Goal: Task Accomplishment & Management: Manage account settings

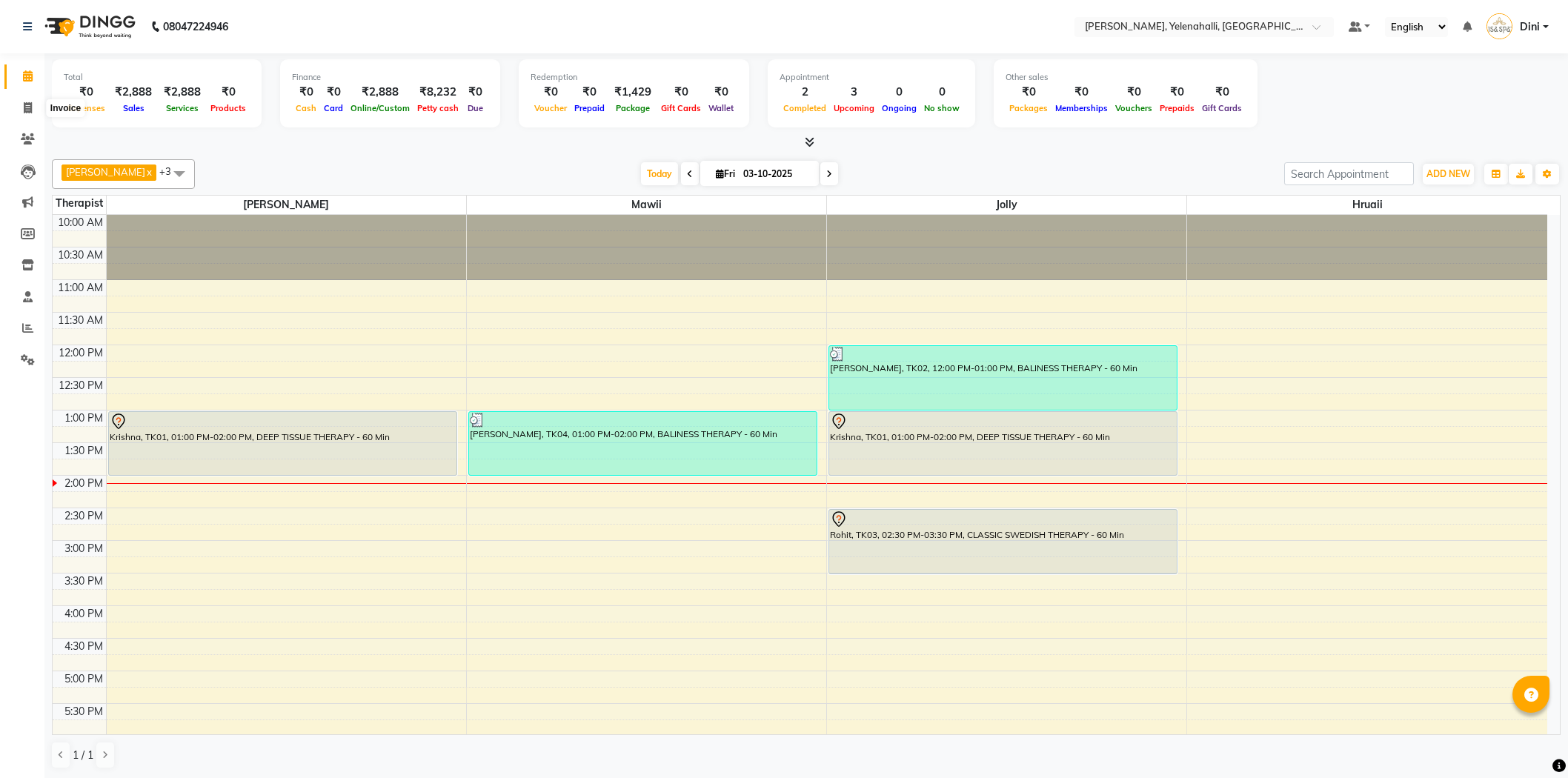
click at [27, 108] on icon at bounding box center [28, 108] width 8 height 11
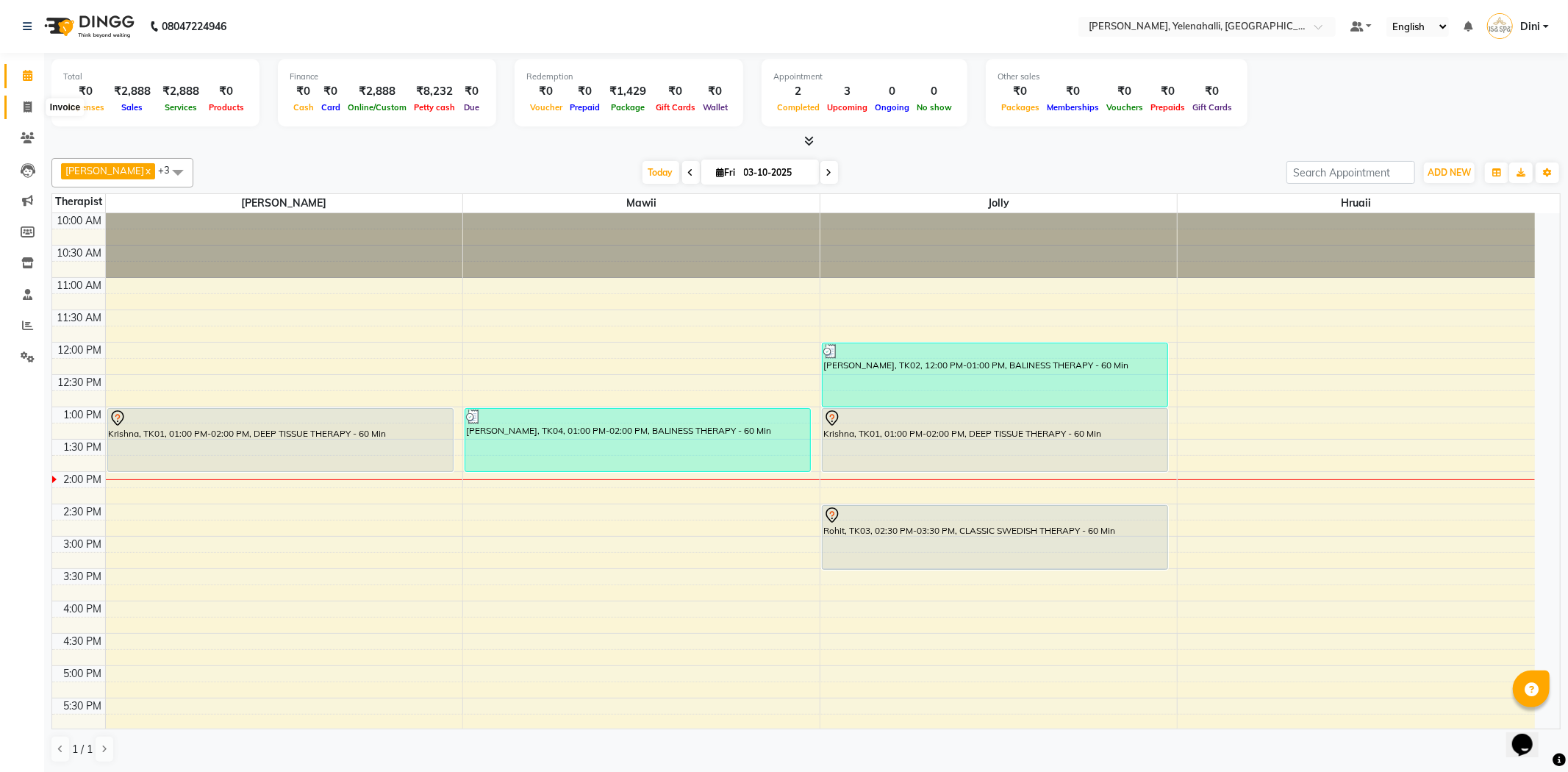
select select "6121"
select select "service"
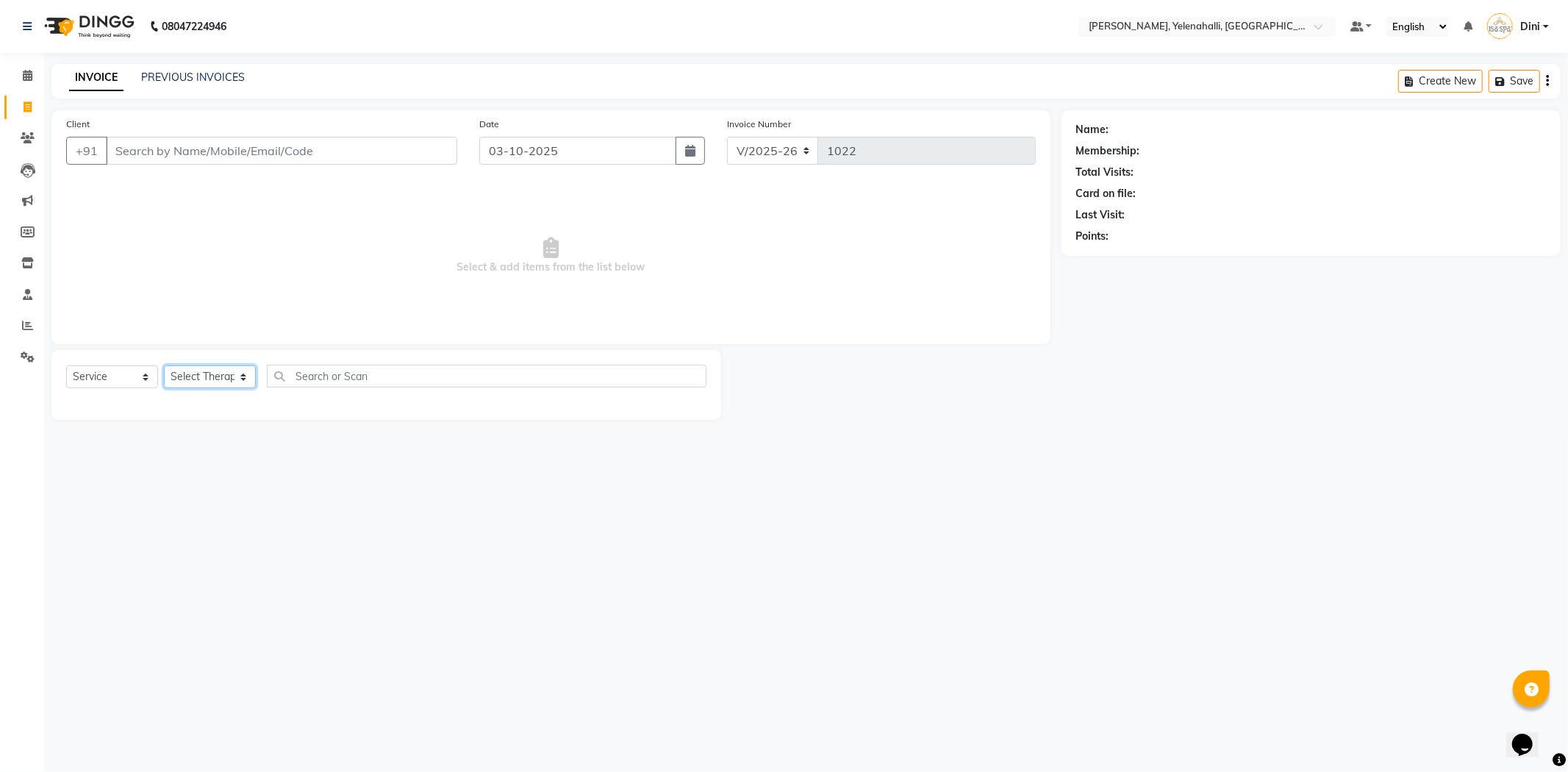
click at [209, 370] on select "Select Therapist Admin [PERSON_NAME] Hruaii [PERSON_NAME] [PERSON_NAME] Mr.Mohi…" at bounding box center [210, 377] width 92 height 23
select select "61850"
click at [164, 367] on select "Select Therapist Admin [PERSON_NAME] Hruaii [PERSON_NAME] [PERSON_NAME] Mr.Mohi…" at bounding box center [210, 377] width 92 height 23
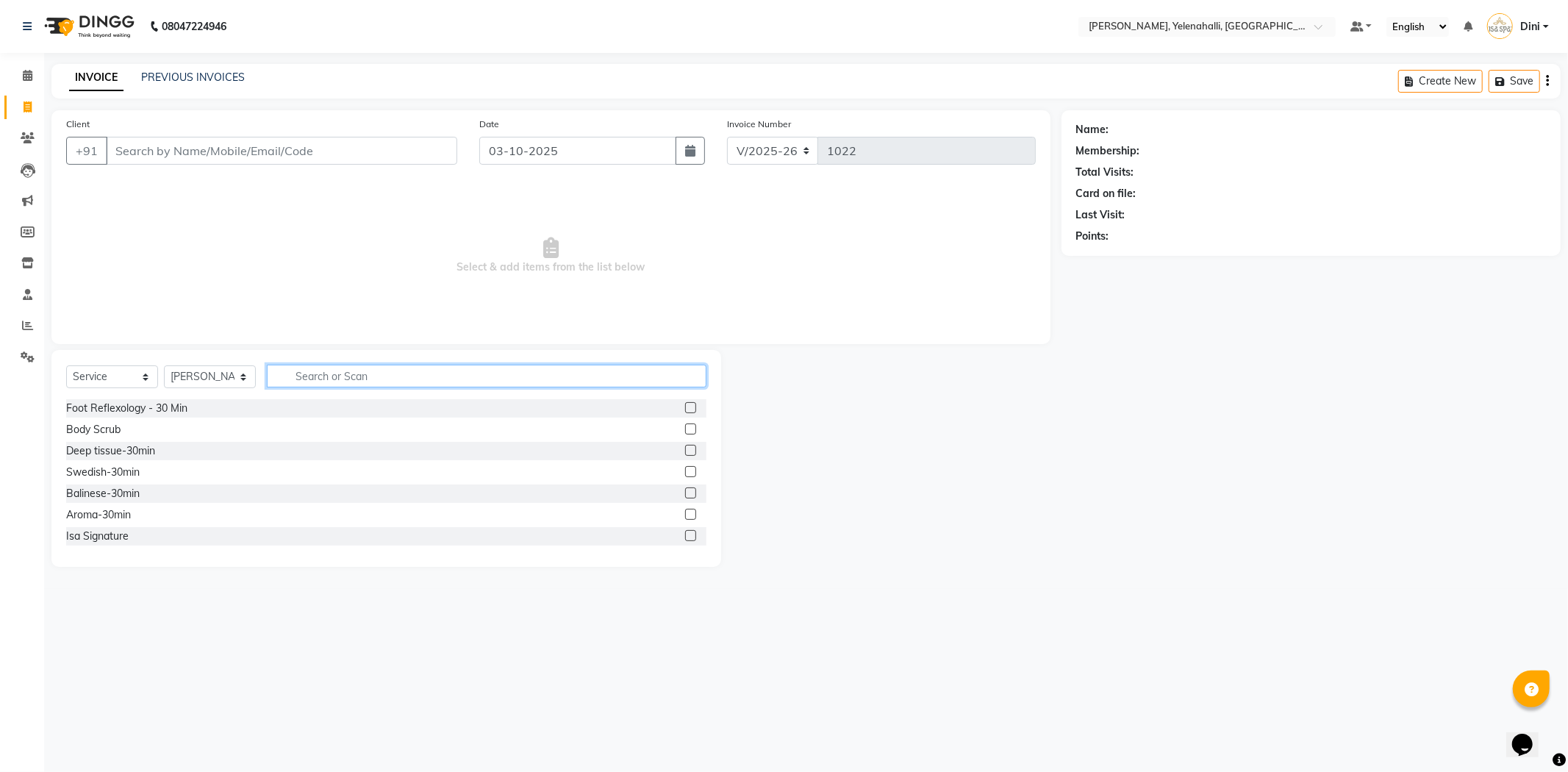
click at [289, 377] on input "text" at bounding box center [486, 376] width 440 height 23
type input "9"
type input "swe"
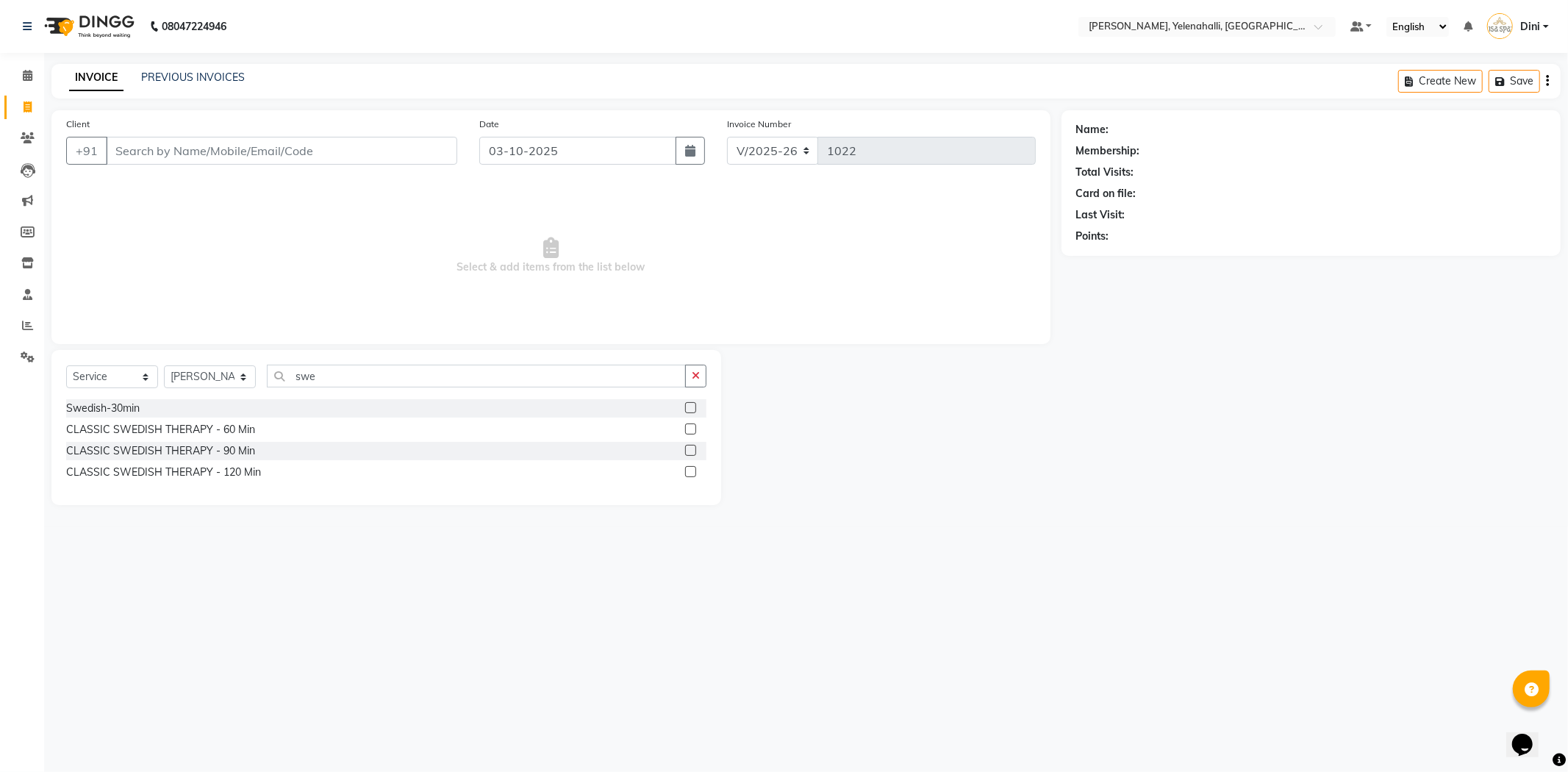
click at [688, 451] on label at bounding box center [690, 451] width 11 height 11
click at [688, 451] on input "checkbox" at bounding box center [690, 451] width 9 height 9
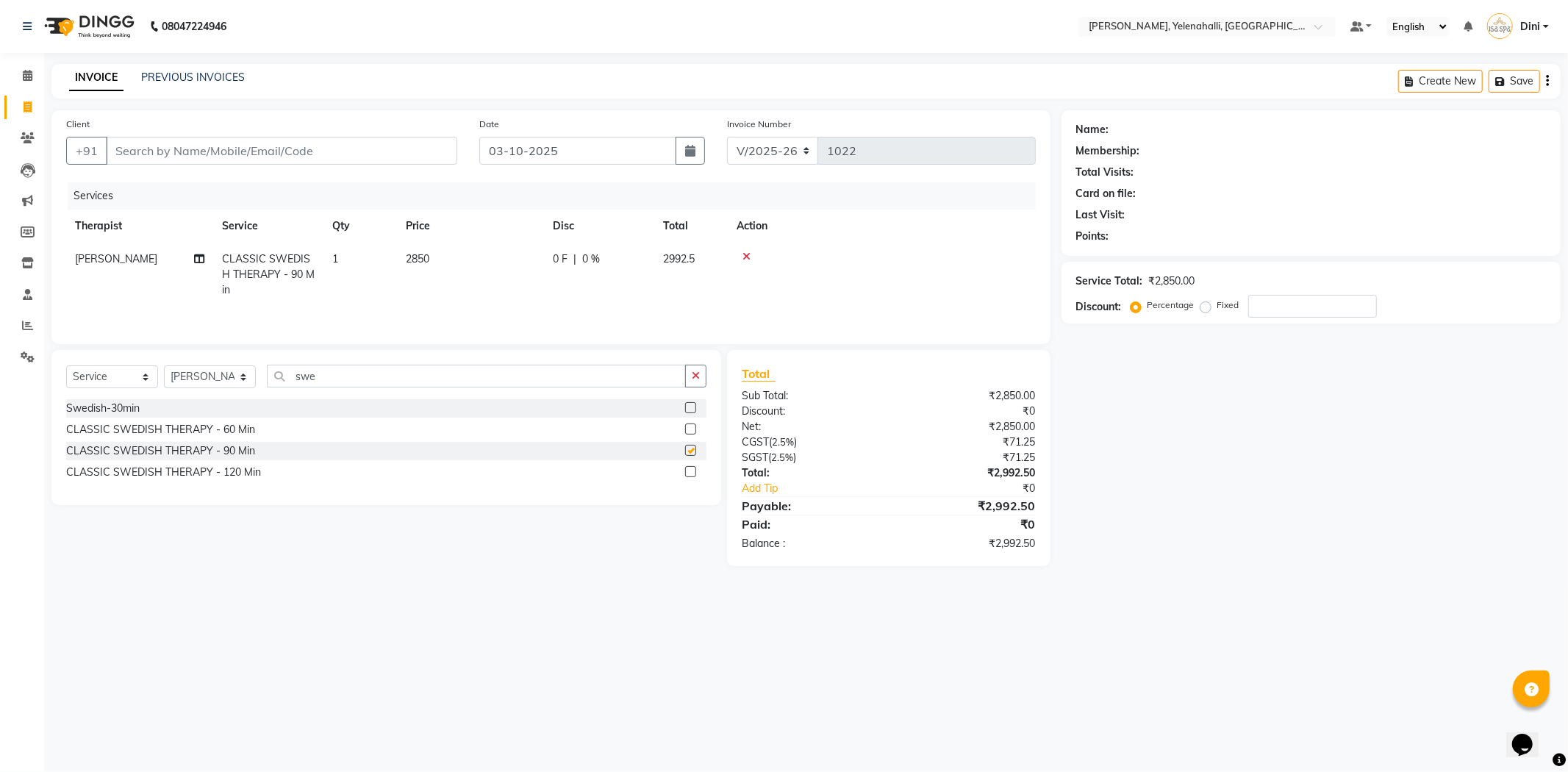
checkbox input "false"
click at [408, 378] on input "swe" at bounding box center [476, 376] width 419 height 23
type input "s"
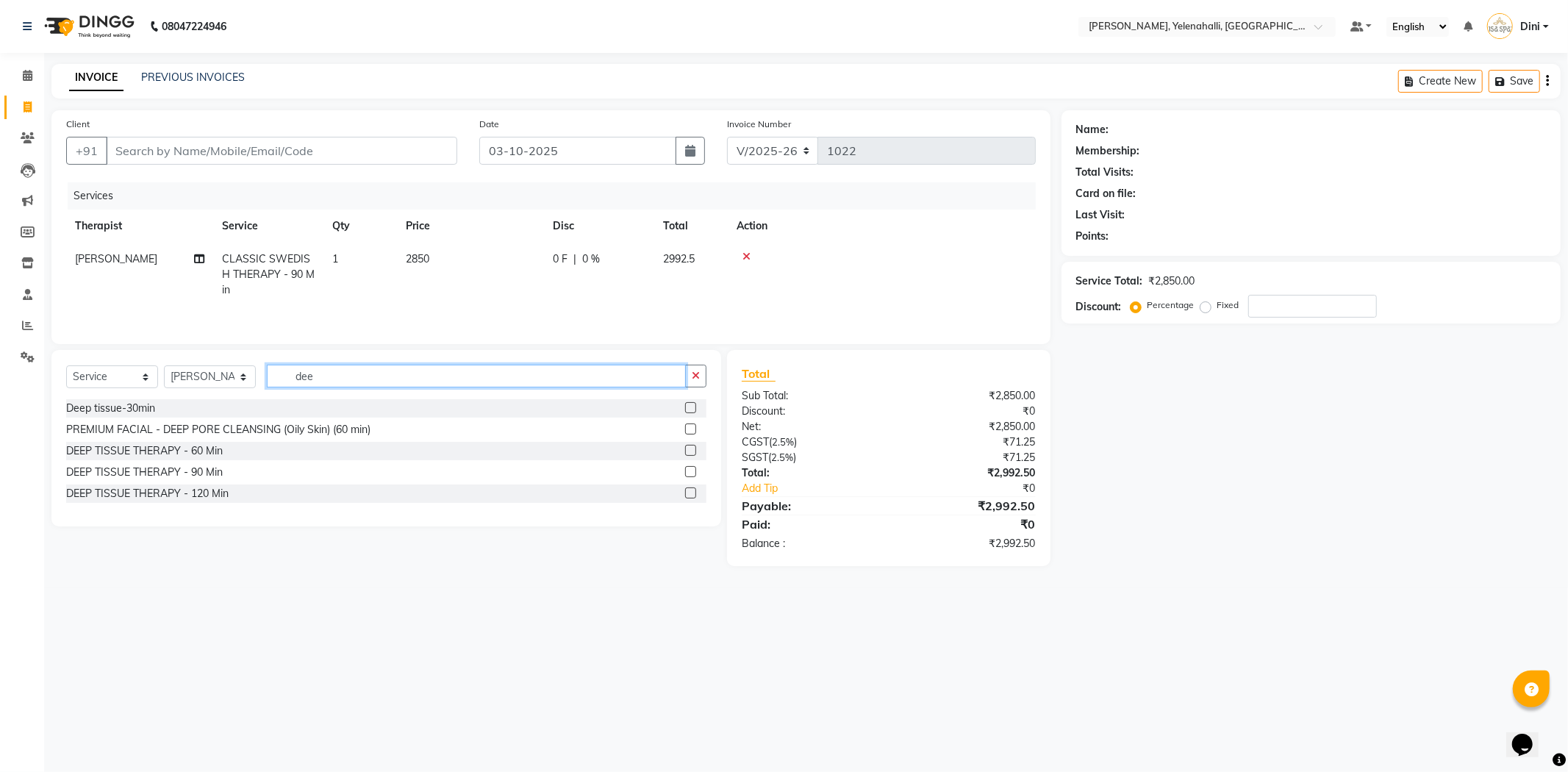
type input "dee"
click at [687, 473] on label at bounding box center [690, 472] width 11 height 11
click at [687, 473] on input "checkbox" at bounding box center [690, 472] width 9 height 9
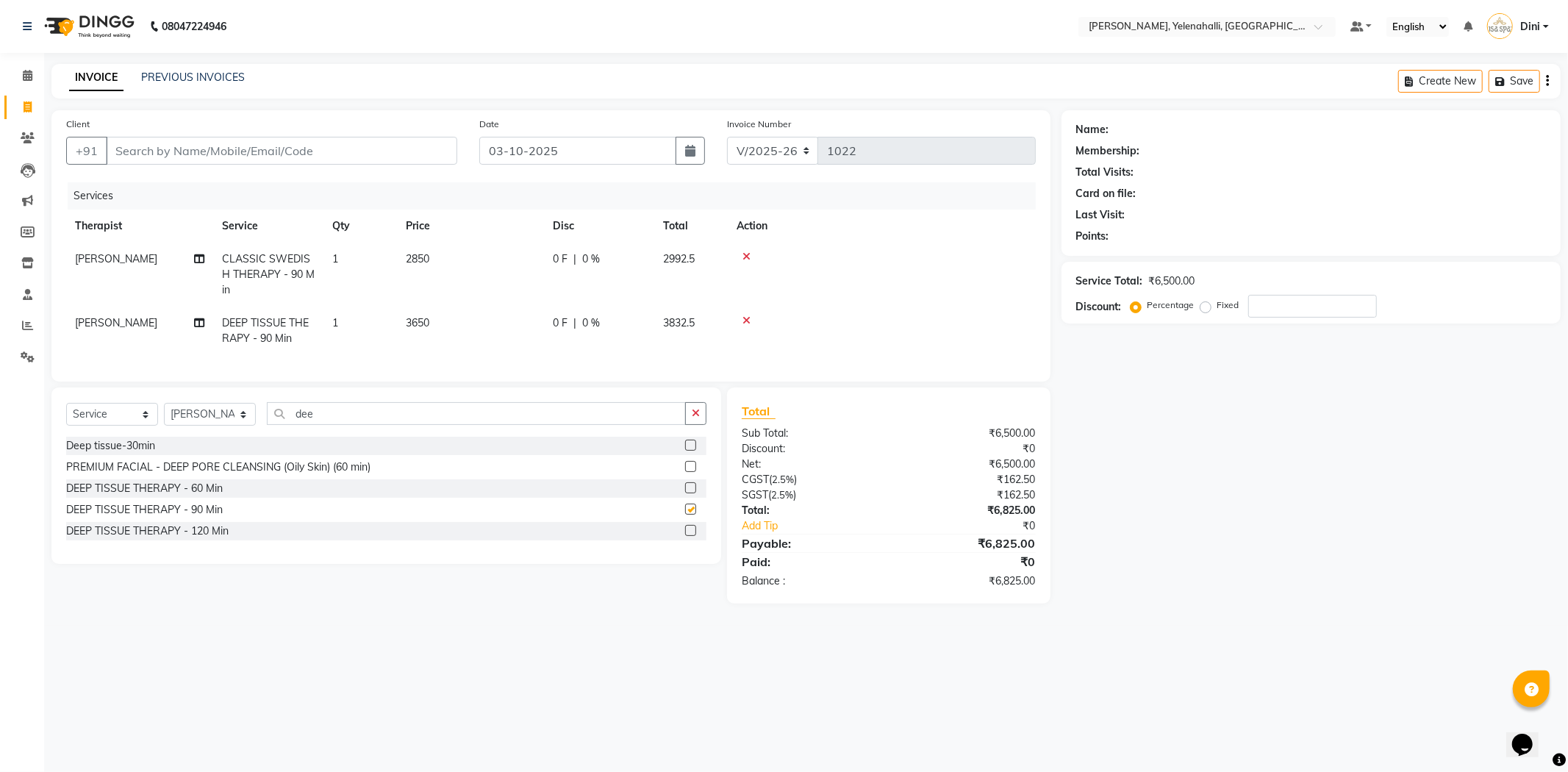
checkbox input "false"
click at [746, 253] on icon at bounding box center [746, 256] width 8 height 10
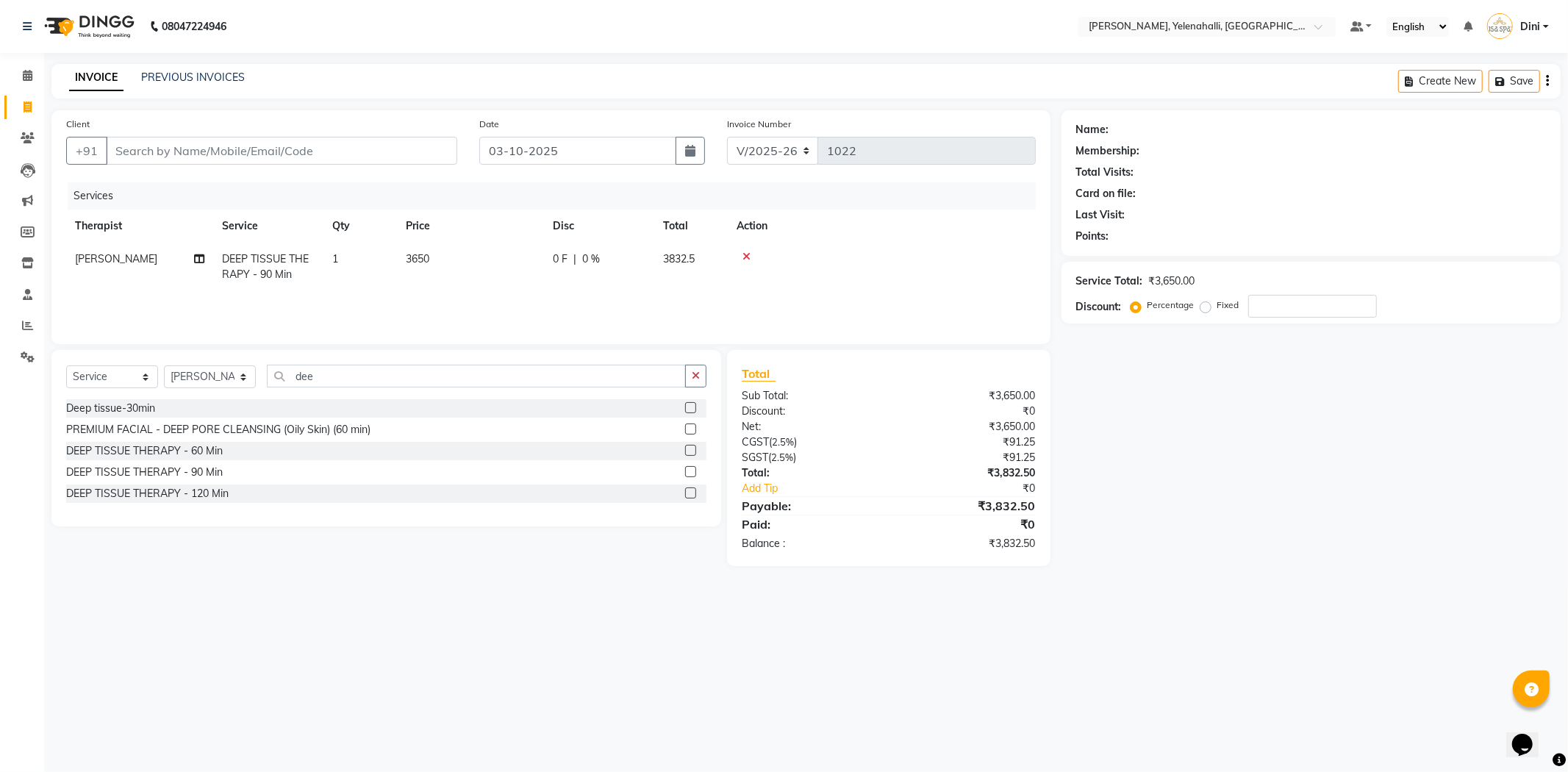
click at [614, 262] on div "0 F | 0 %" at bounding box center [599, 259] width 92 height 15
select select "61850"
click at [709, 265] on input "0" at bounding box center [709, 262] width 44 height 23
type input "20"
click at [706, 289] on tr "[PERSON_NAME] DEEP TISSUE THERAPY - 90 Min 1 3650 730 F | 20 % 3066" at bounding box center [550, 267] width 970 height 49
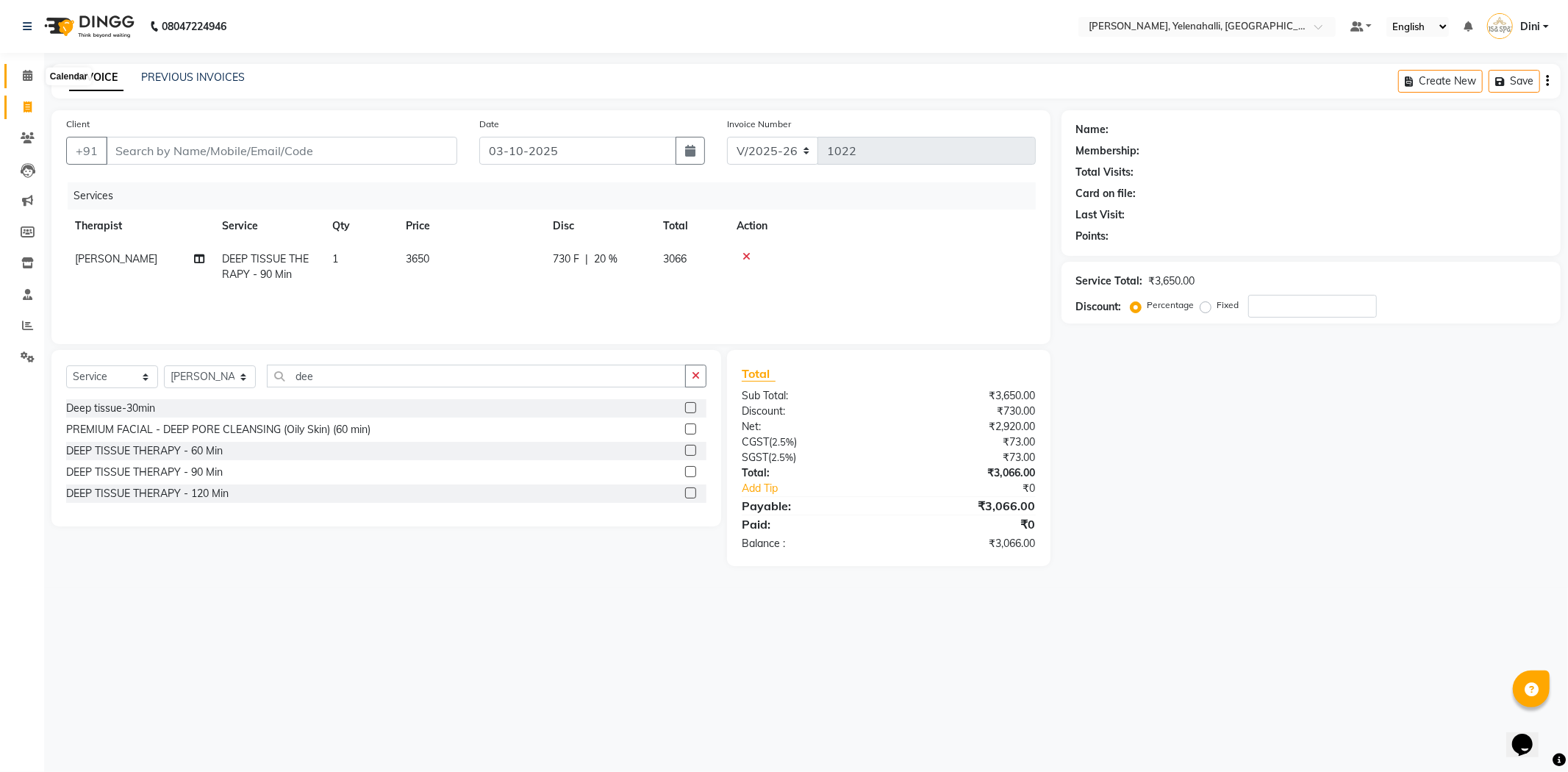
click at [20, 75] on span at bounding box center [27, 76] width 26 height 17
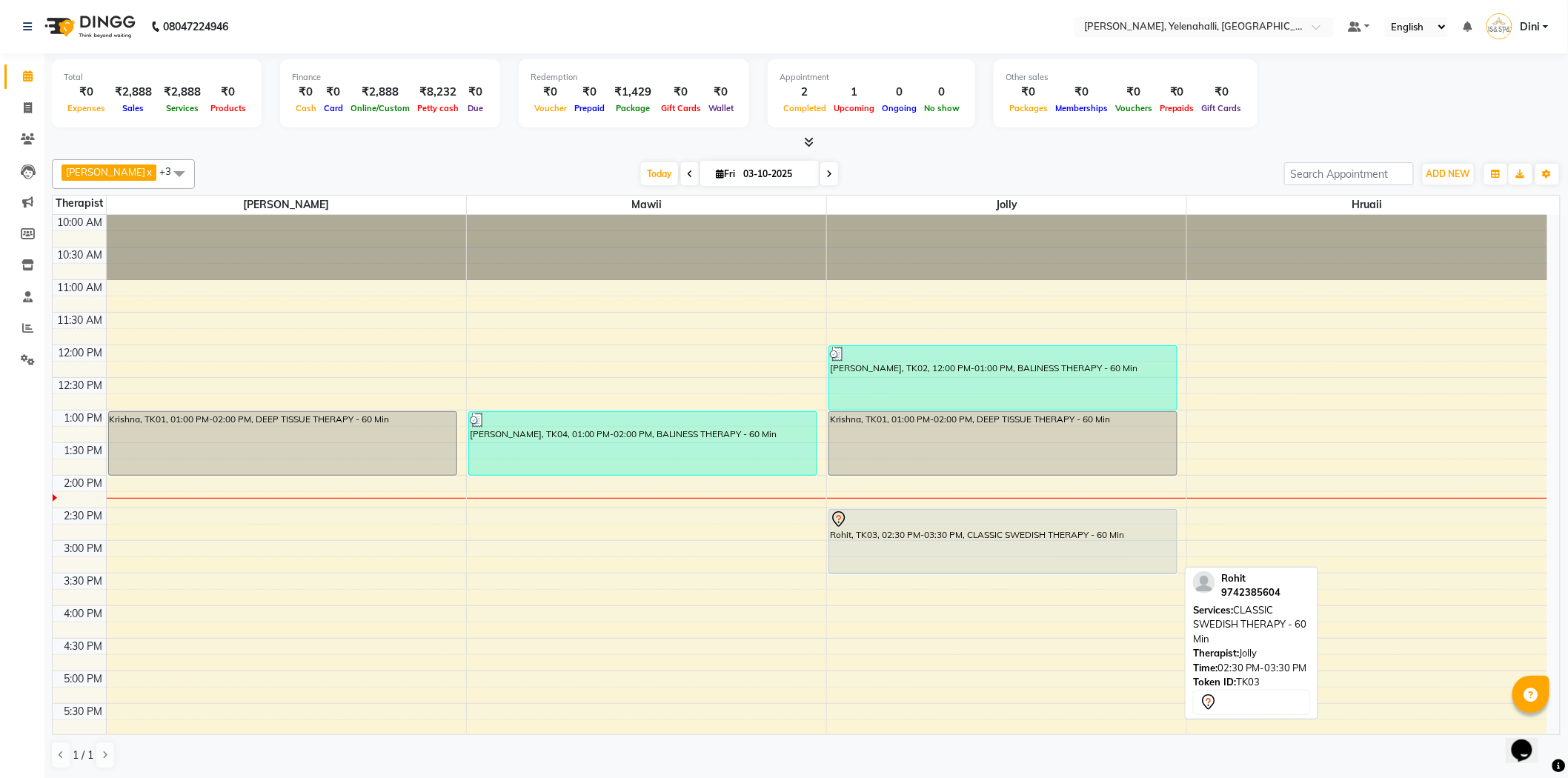
click at [904, 520] on div at bounding box center [1003, 520] width 346 height 18
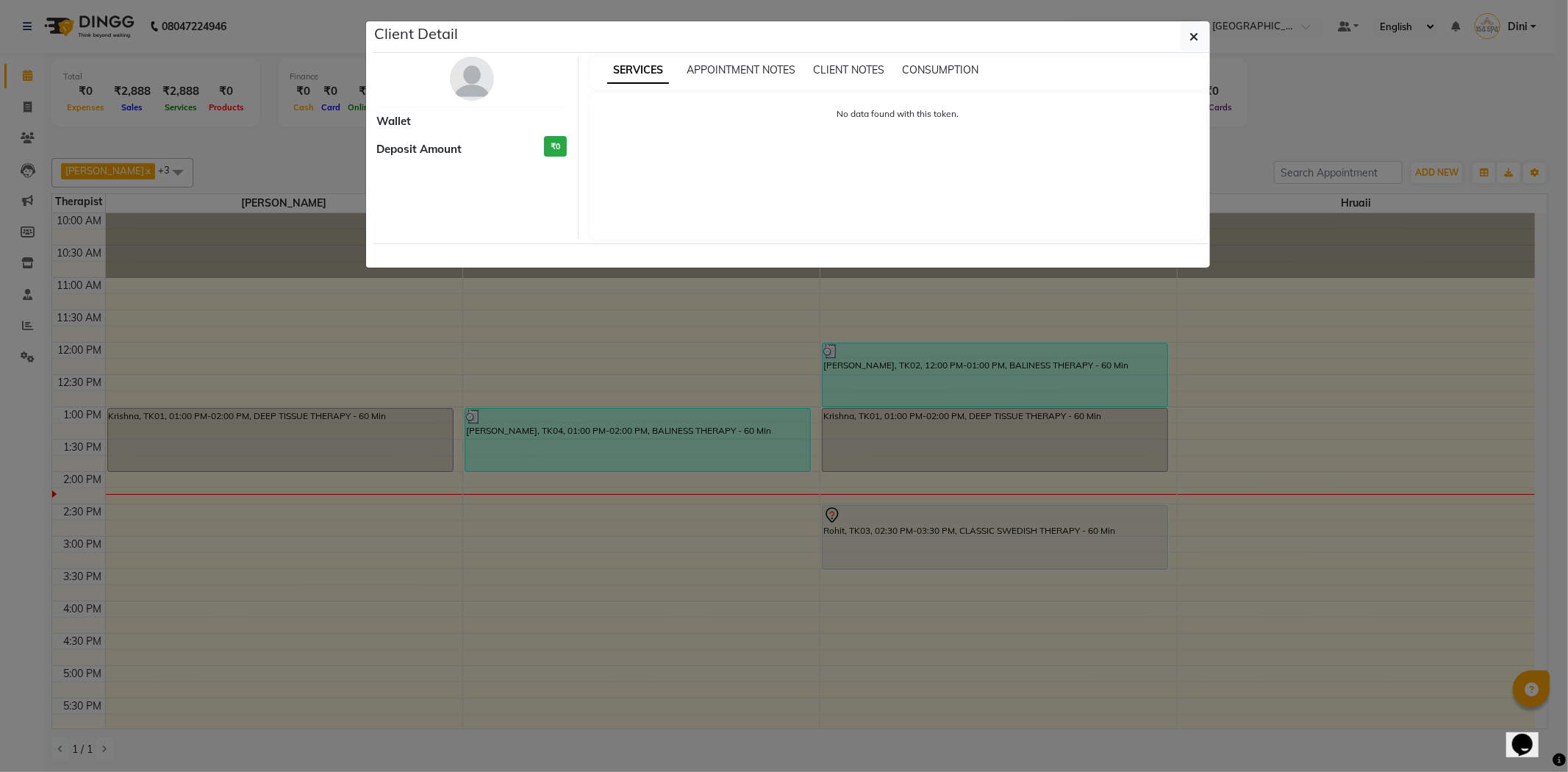
select select "7"
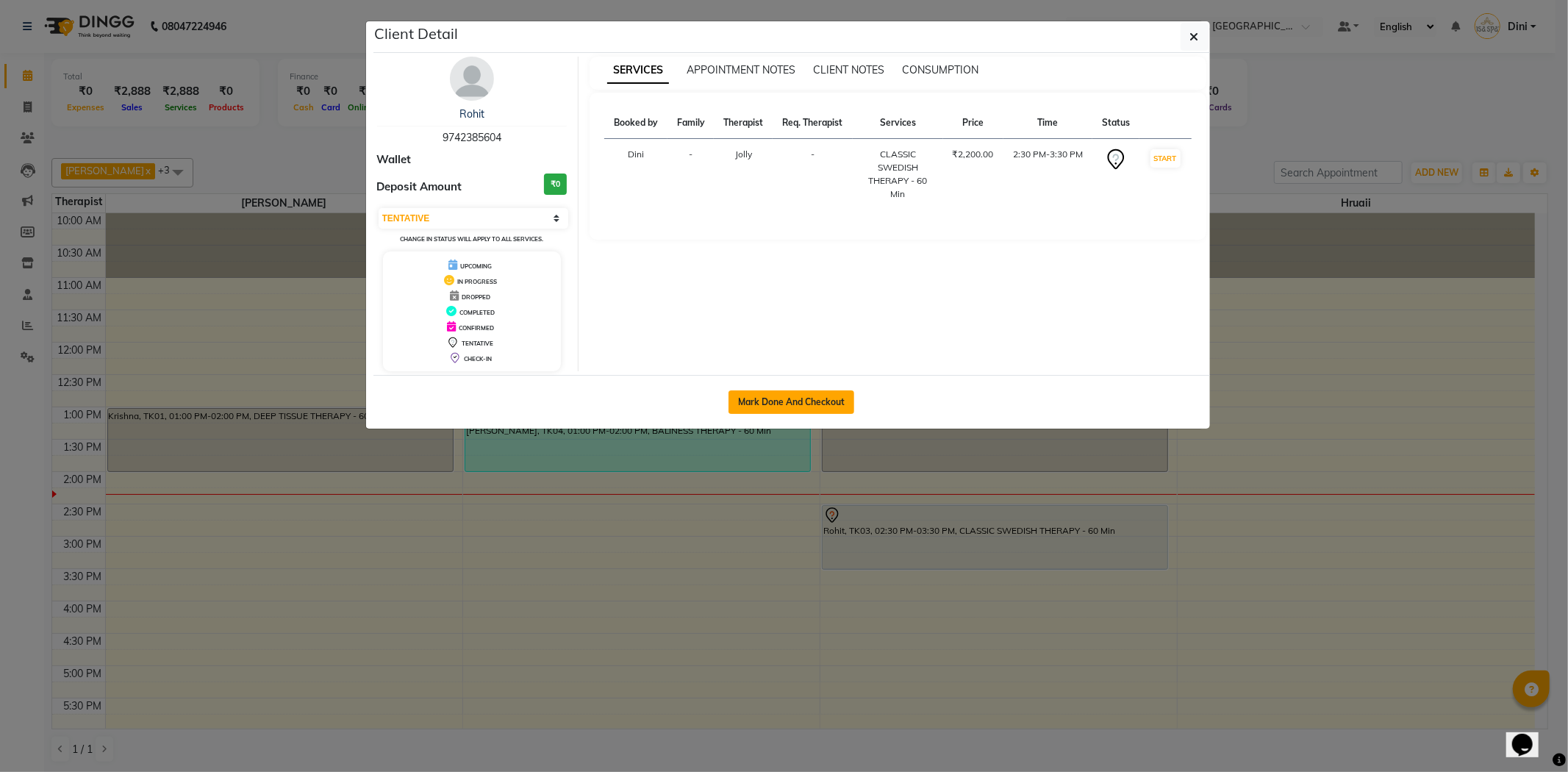
click at [796, 399] on button "Mark Done And Checkout" at bounding box center [791, 403] width 126 height 24
select select "service"
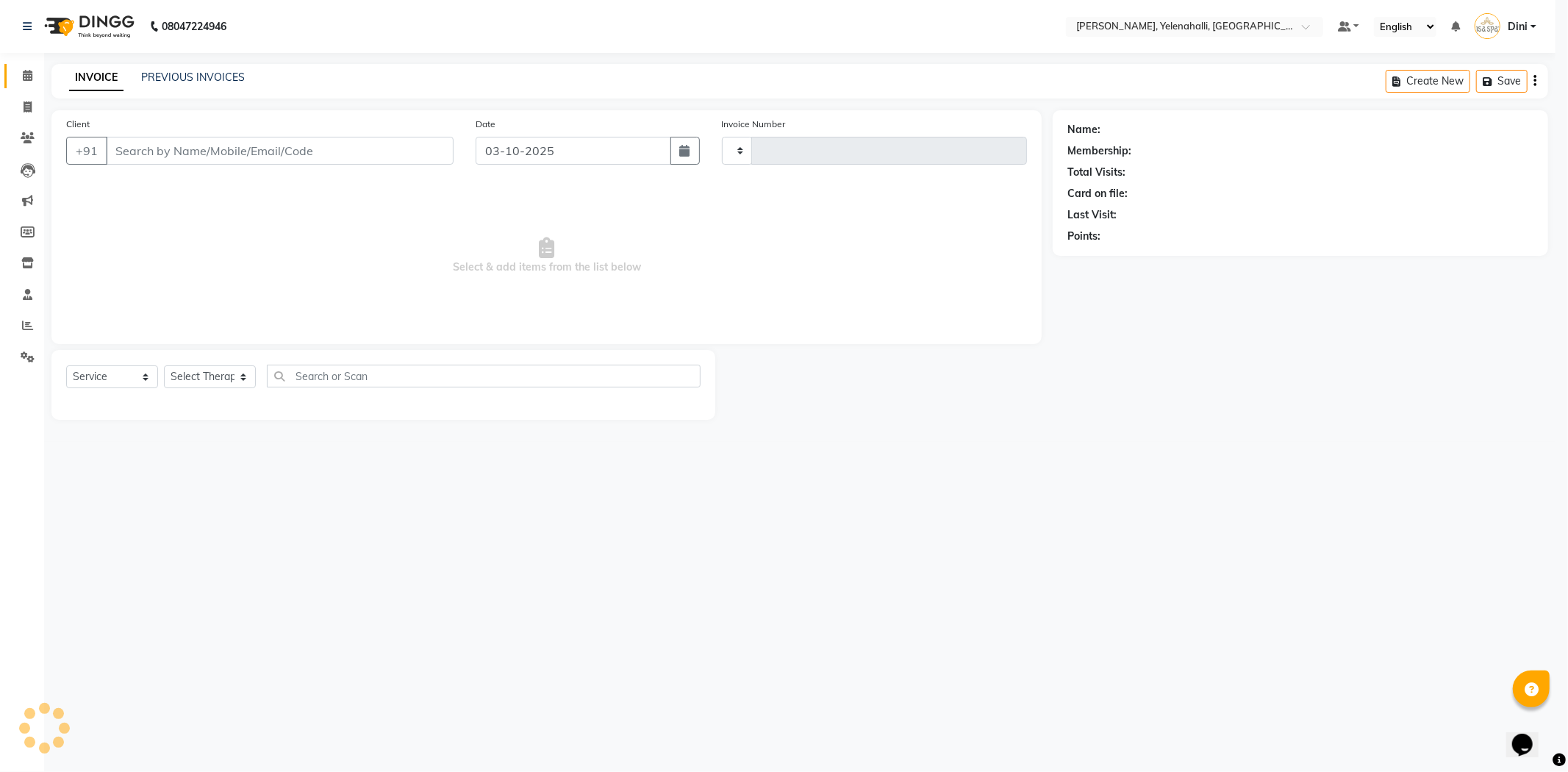
type input "1022"
select select "6121"
type input "9742385604"
select select "89721"
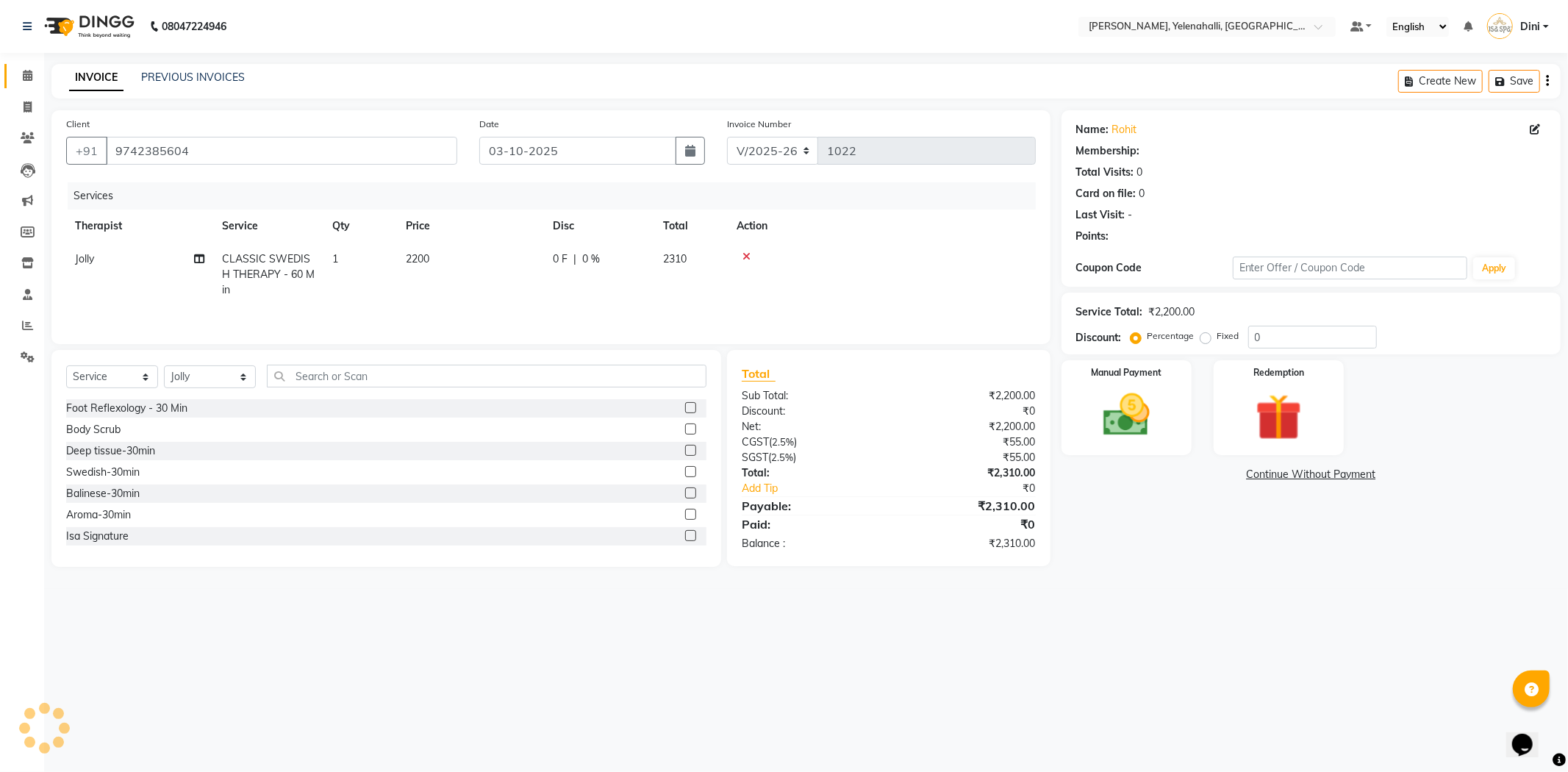
select select "1: Object"
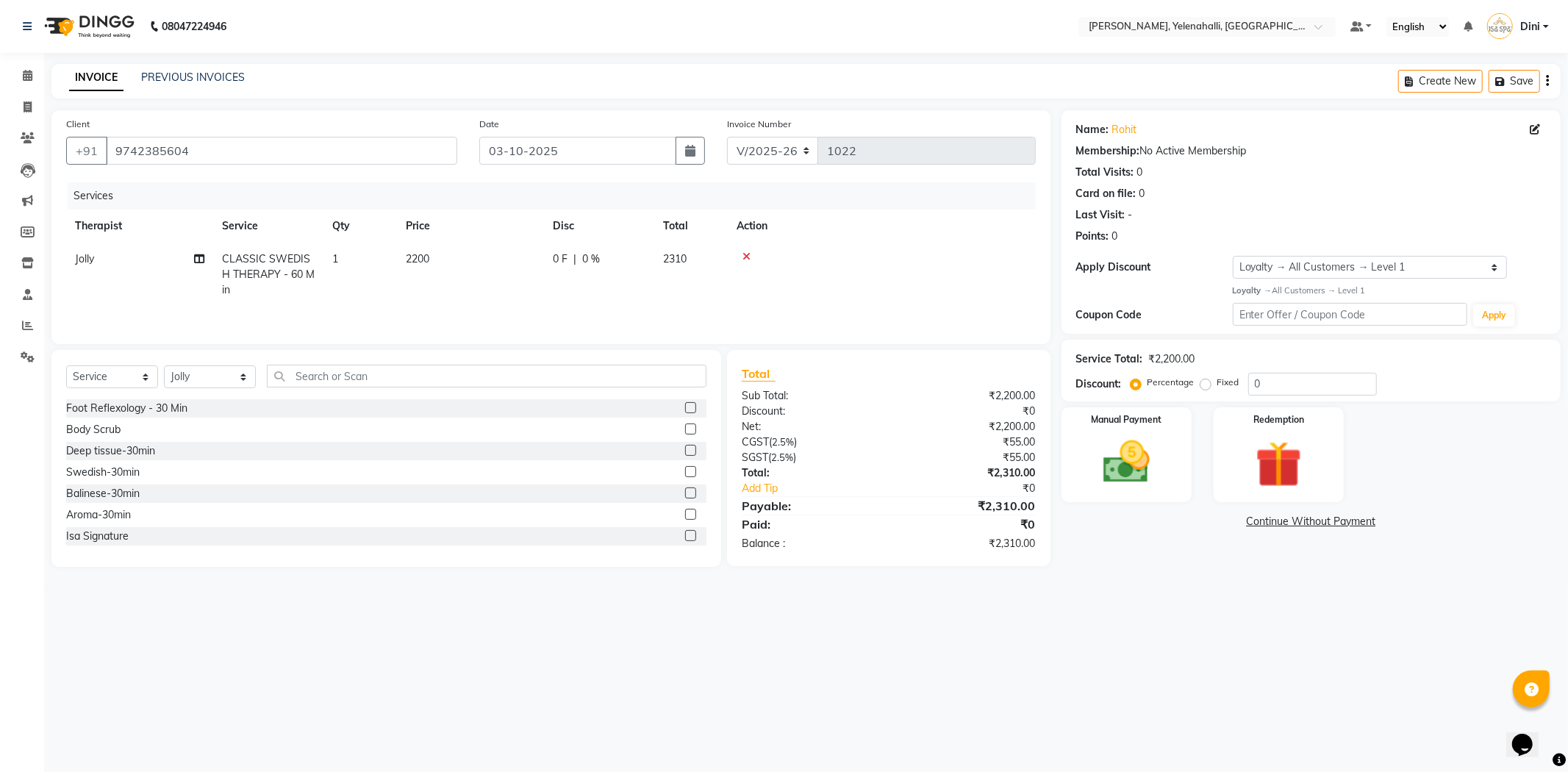
click at [744, 257] on icon at bounding box center [746, 256] width 8 height 10
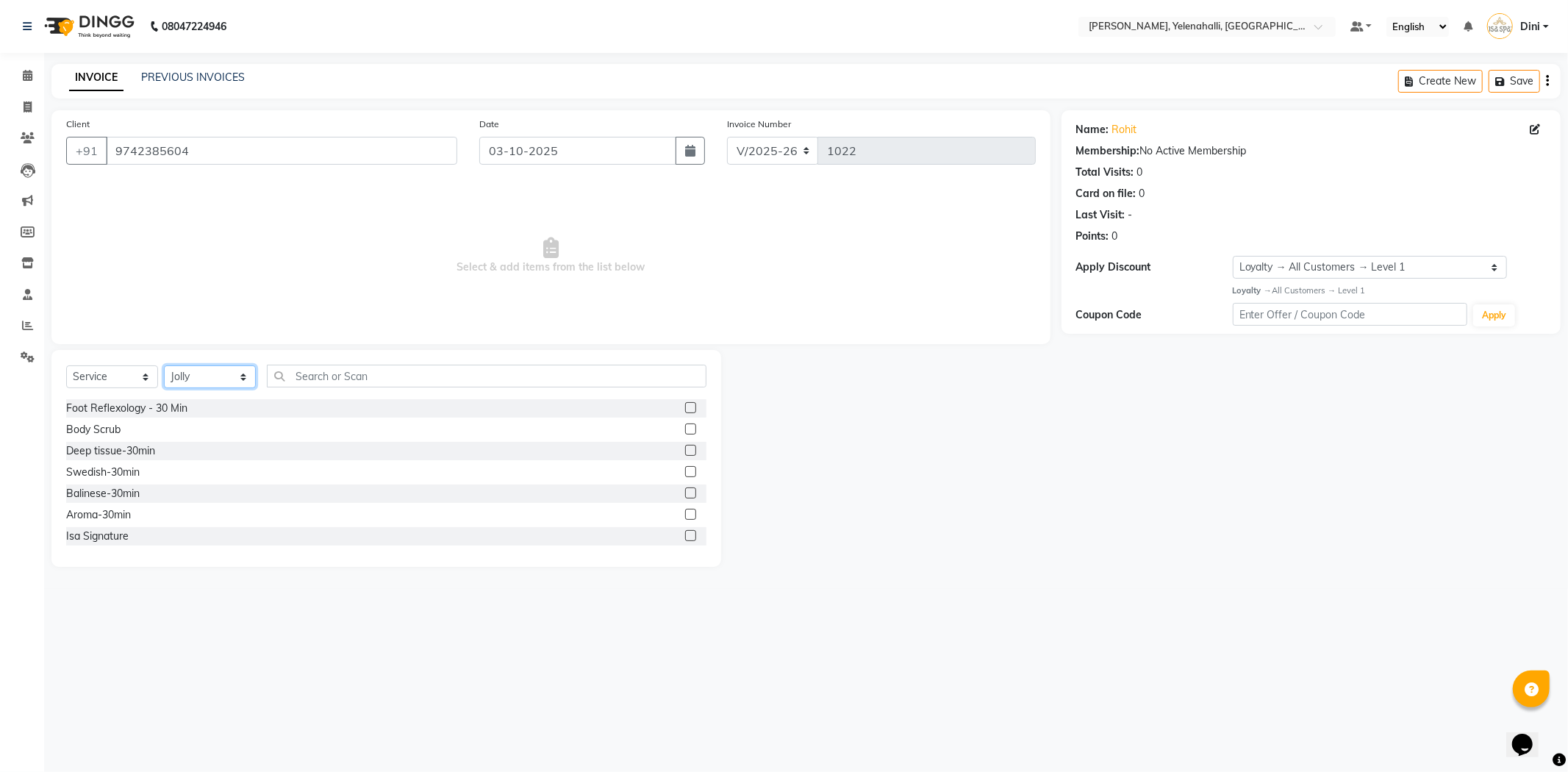
click at [218, 366] on select "Select Therapist Admin [PERSON_NAME] Hruaii [PERSON_NAME] [PERSON_NAME] Mr.Mohi…" at bounding box center [210, 377] width 92 height 23
select select "61850"
click at [164, 367] on select "Select Therapist Admin [PERSON_NAME] Hruaii [PERSON_NAME] [PERSON_NAME] Mr.Mohi…" at bounding box center [210, 377] width 92 height 23
click at [303, 380] on input "text" at bounding box center [486, 376] width 440 height 23
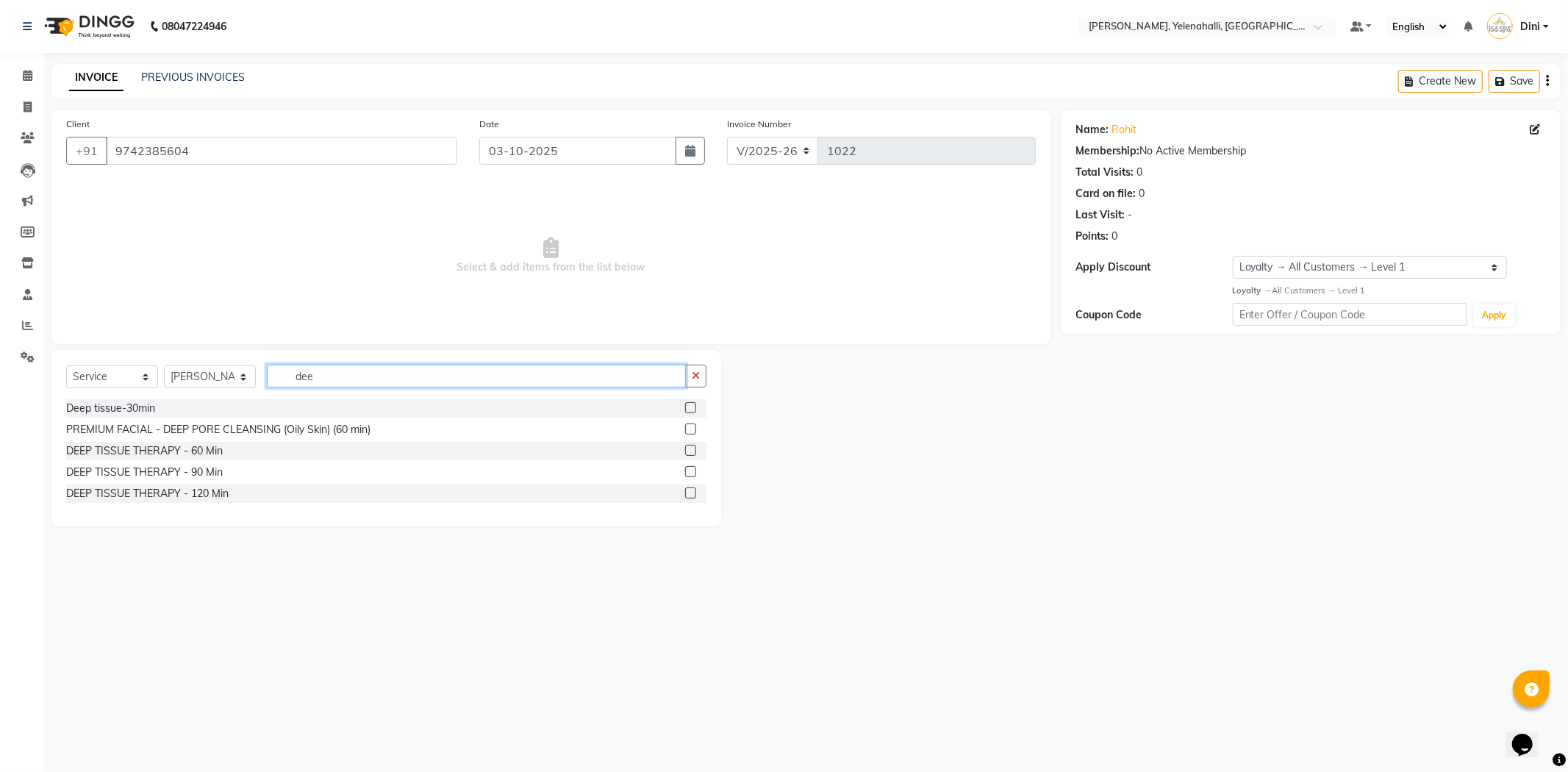
type input "dee"
click at [692, 451] on label at bounding box center [690, 451] width 11 height 11
click at [692, 451] on input "checkbox" at bounding box center [690, 451] width 9 height 9
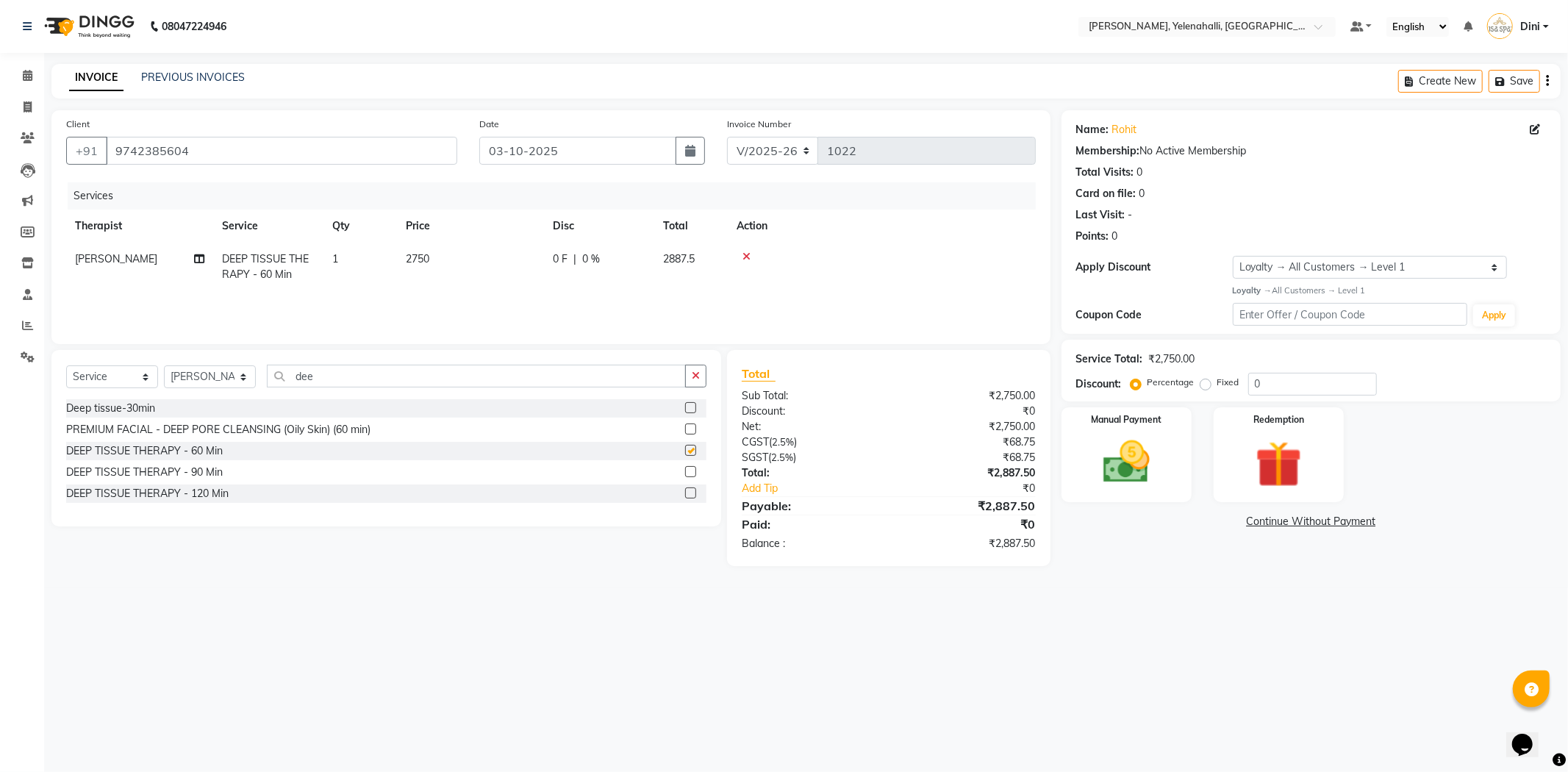
checkbox input "false"
click at [1099, 465] on img at bounding box center [1127, 463] width 79 height 56
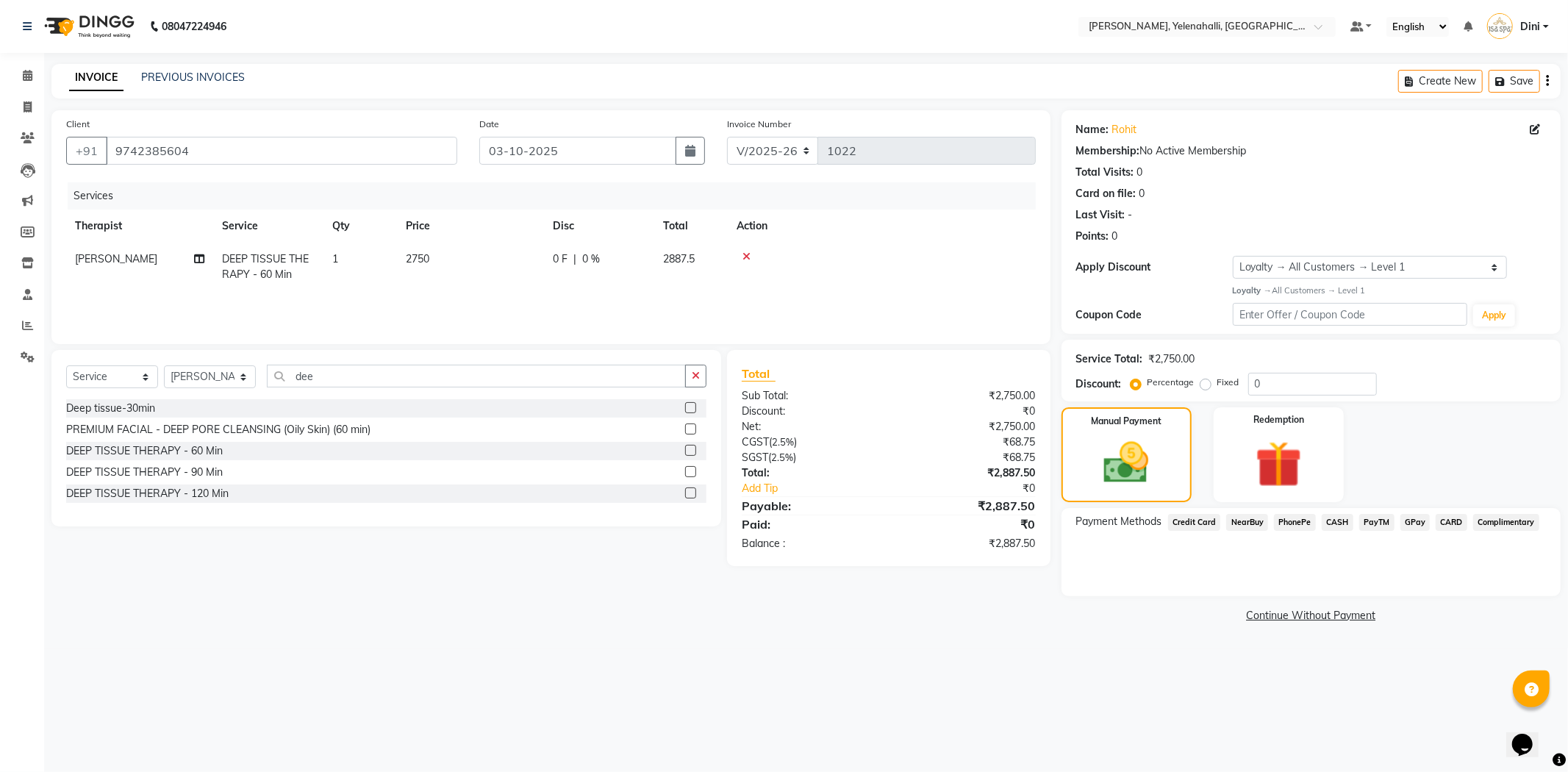
click at [1409, 519] on span "GPay" at bounding box center [1415, 522] width 30 height 17
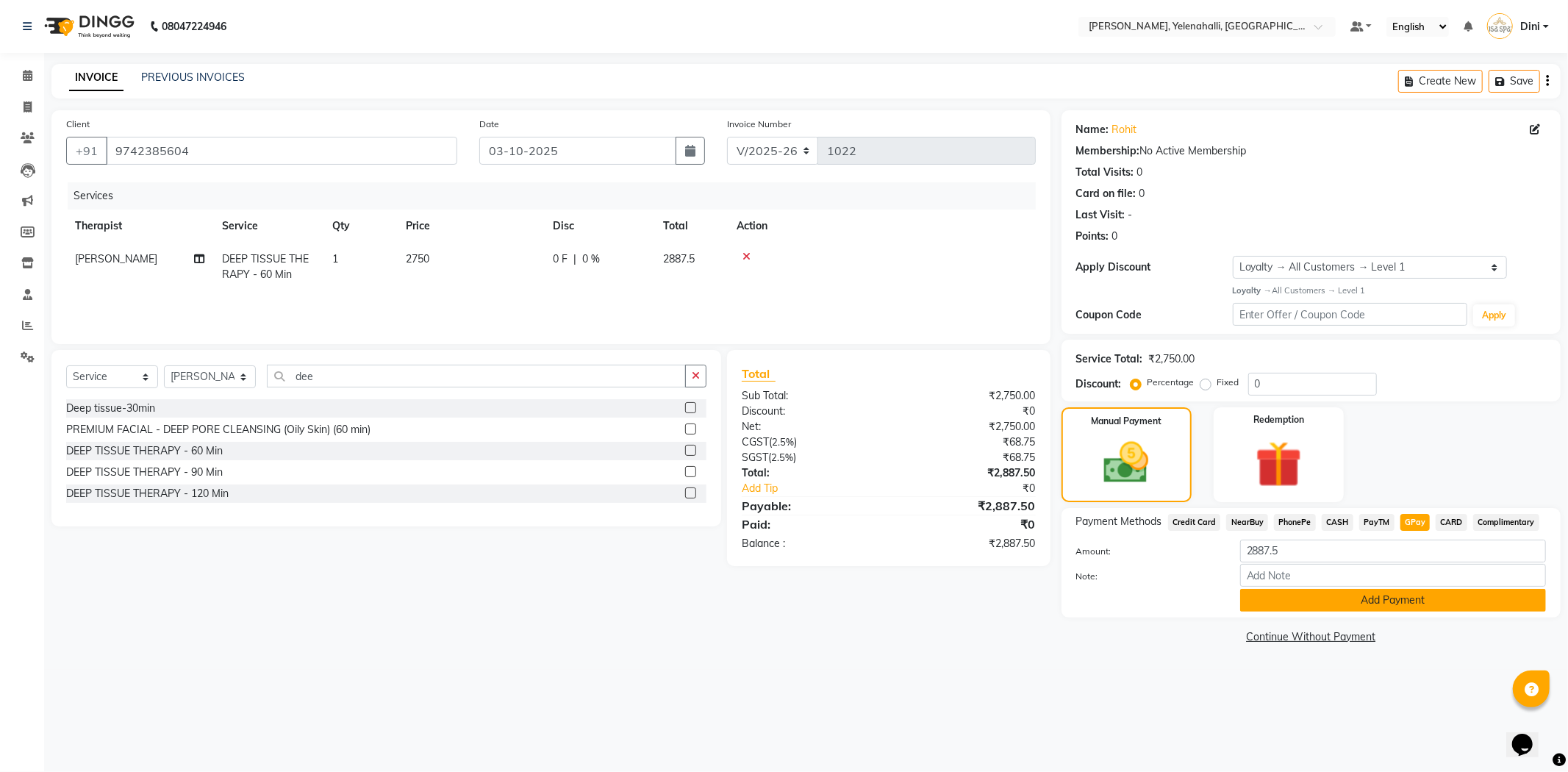
click at [1384, 602] on button "Add Payment" at bounding box center [1394, 600] width 306 height 23
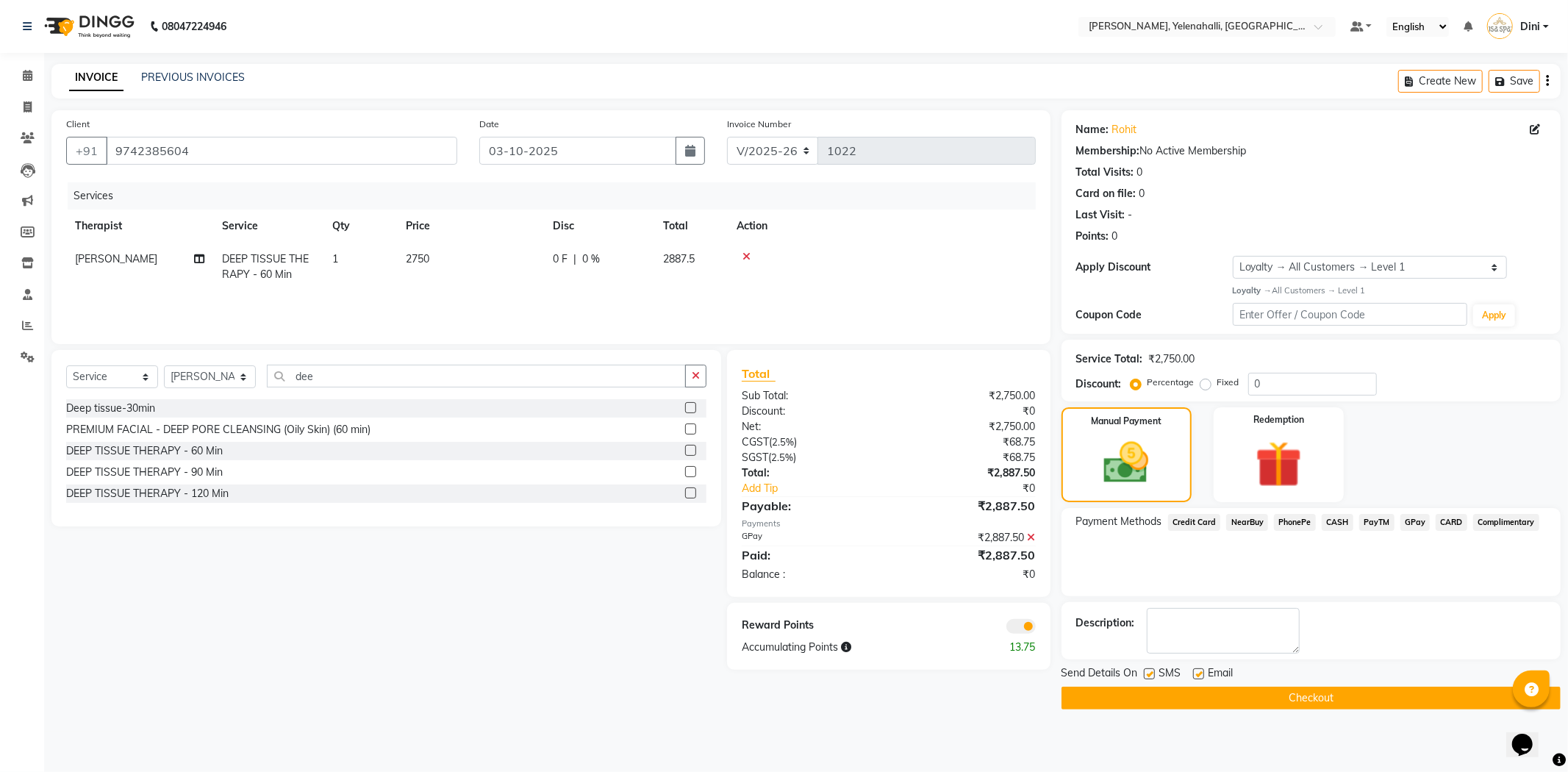
click at [1355, 693] on button "Checkout" at bounding box center [1312, 698] width 499 height 23
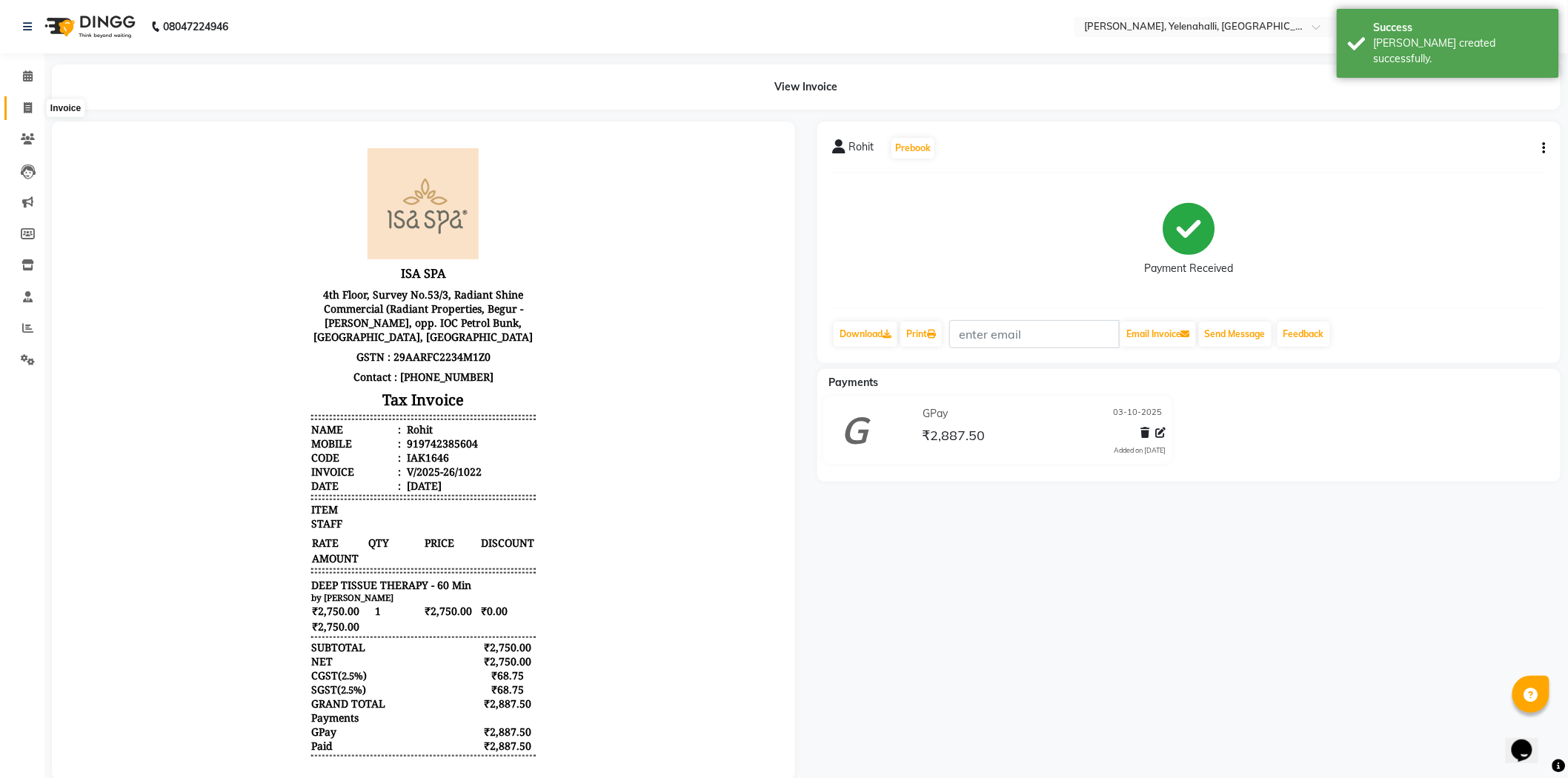
click at [29, 103] on icon at bounding box center [28, 108] width 8 height 11
select select "6121"
select select "service"
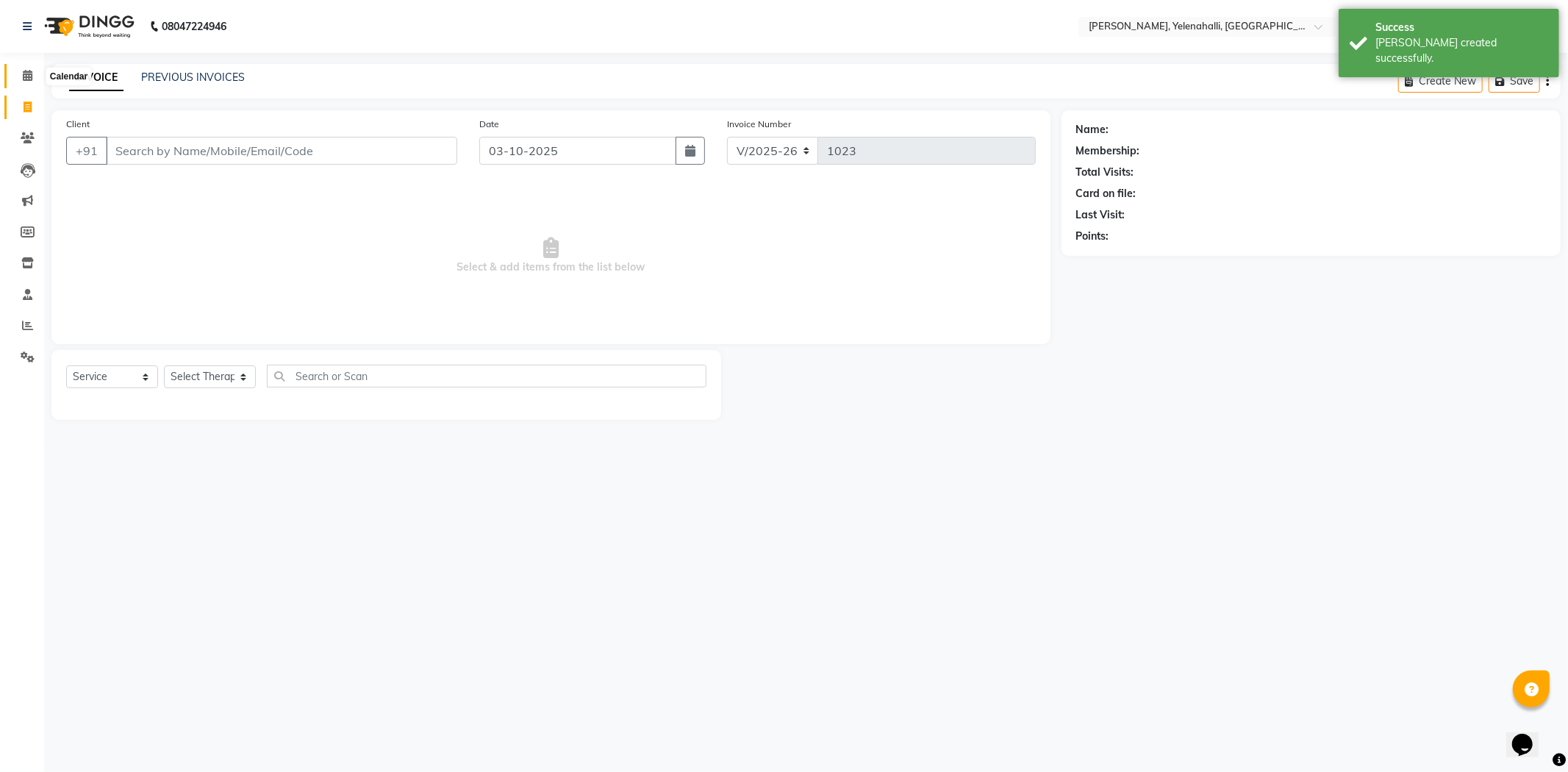
click at [27, 75] on icon at bounding box center [27, 75] width 9 height 11
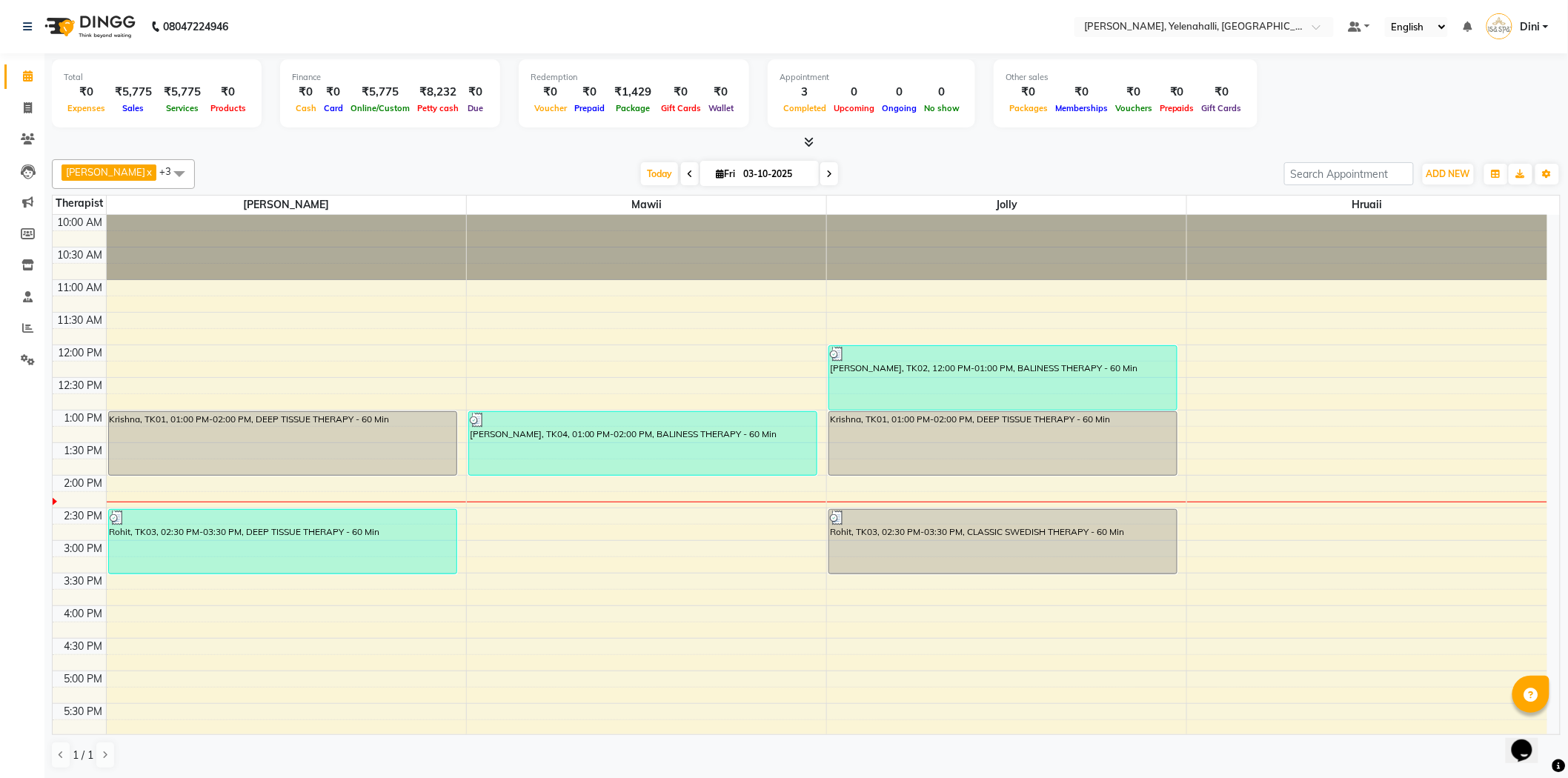
click at [809, 139] on icon at bounding box center [809, 141] width 9 height 11
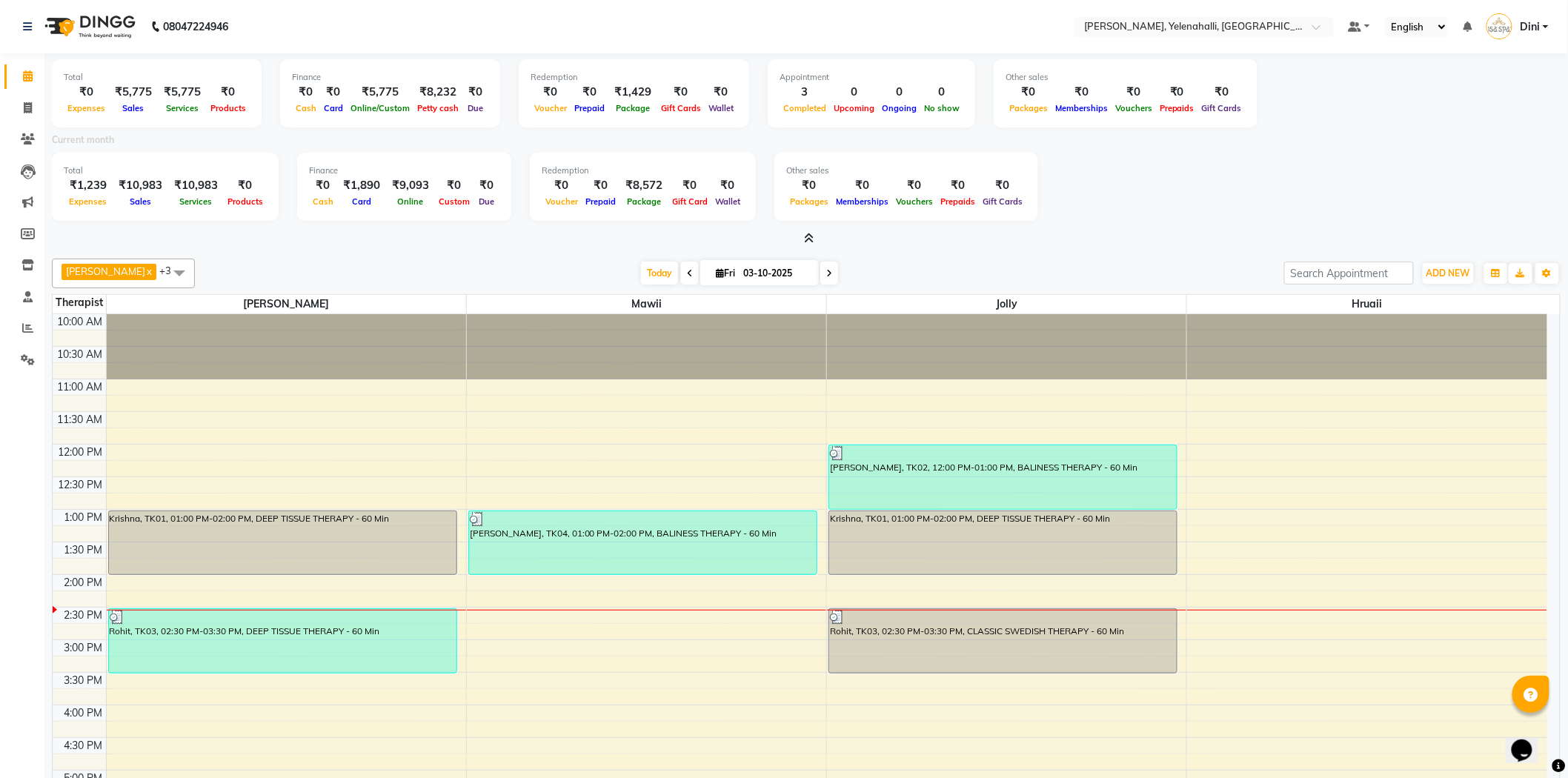
scroll to position [99, 0]
